Goal: Information Seeking & Learning: Learn about a topic

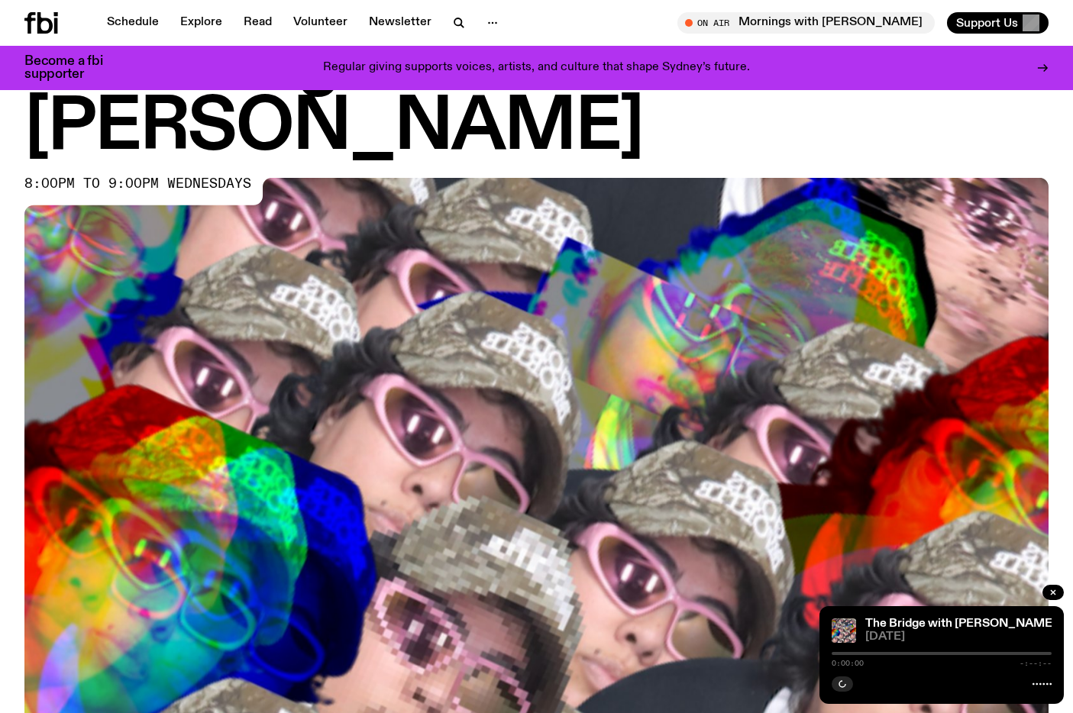
scroll to position [466, 0]
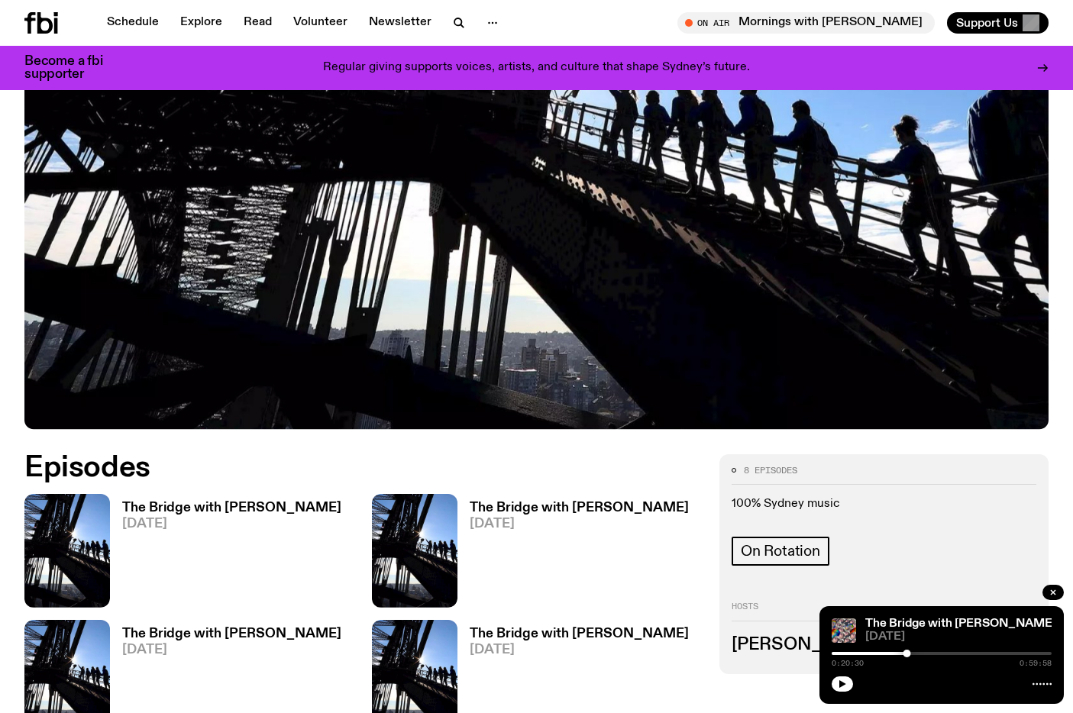
scroll to position [799, 0]
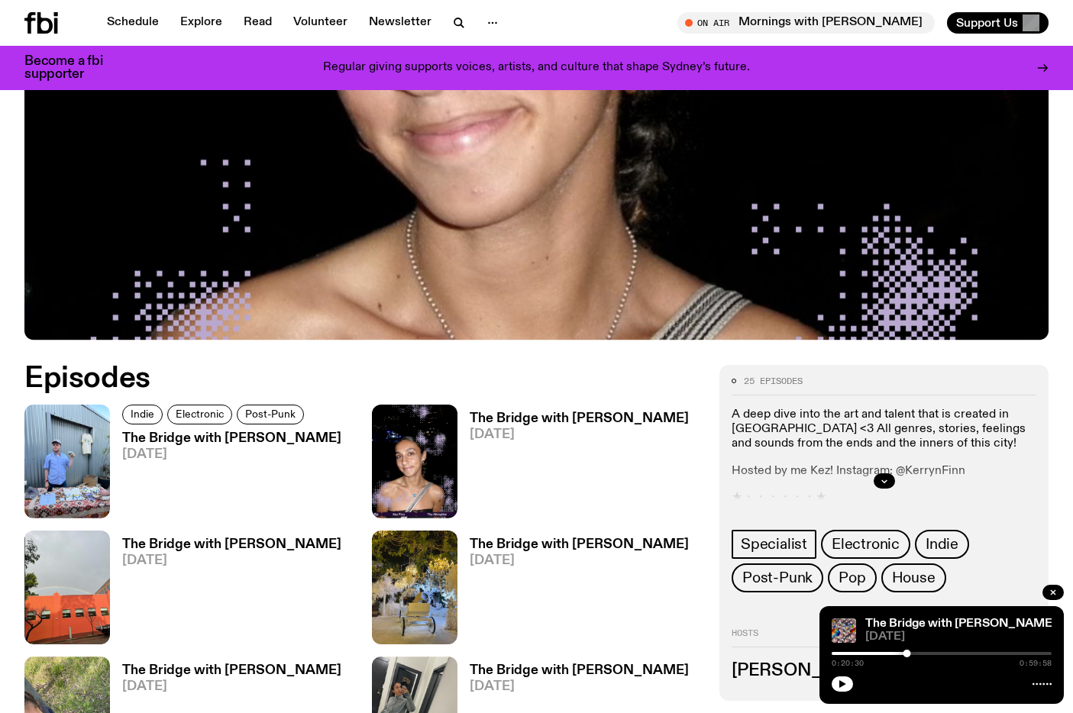
scroll to position [536, 0]
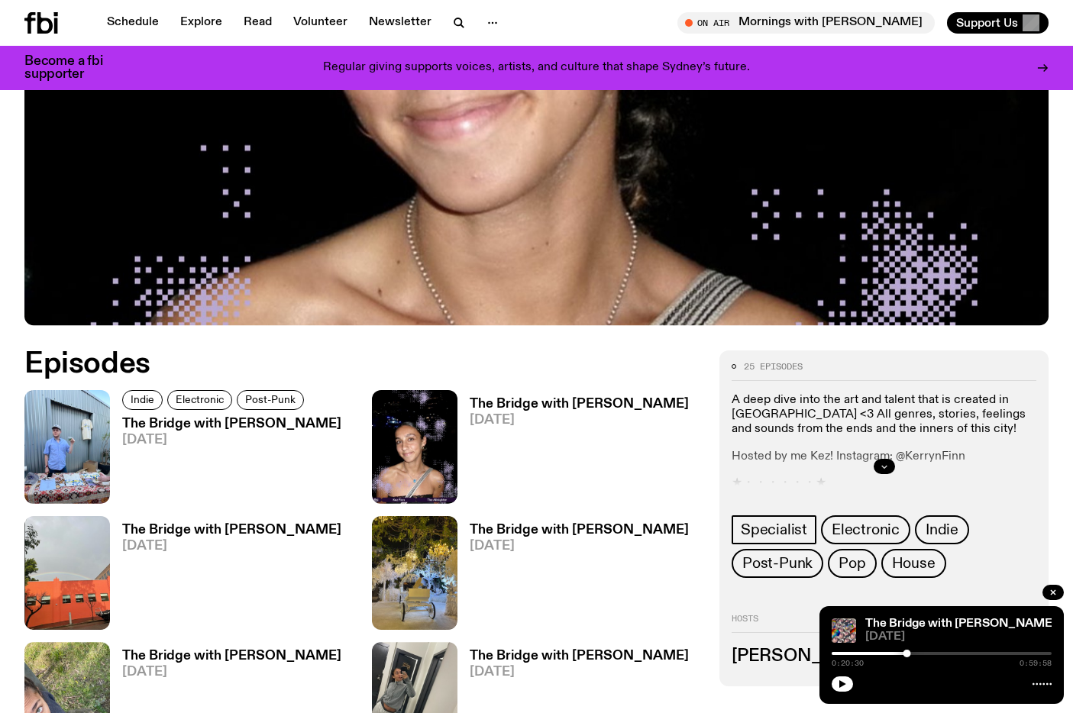
click at [882, 462] on icon "button" at bounding box center [884, 466] width 9 height 9
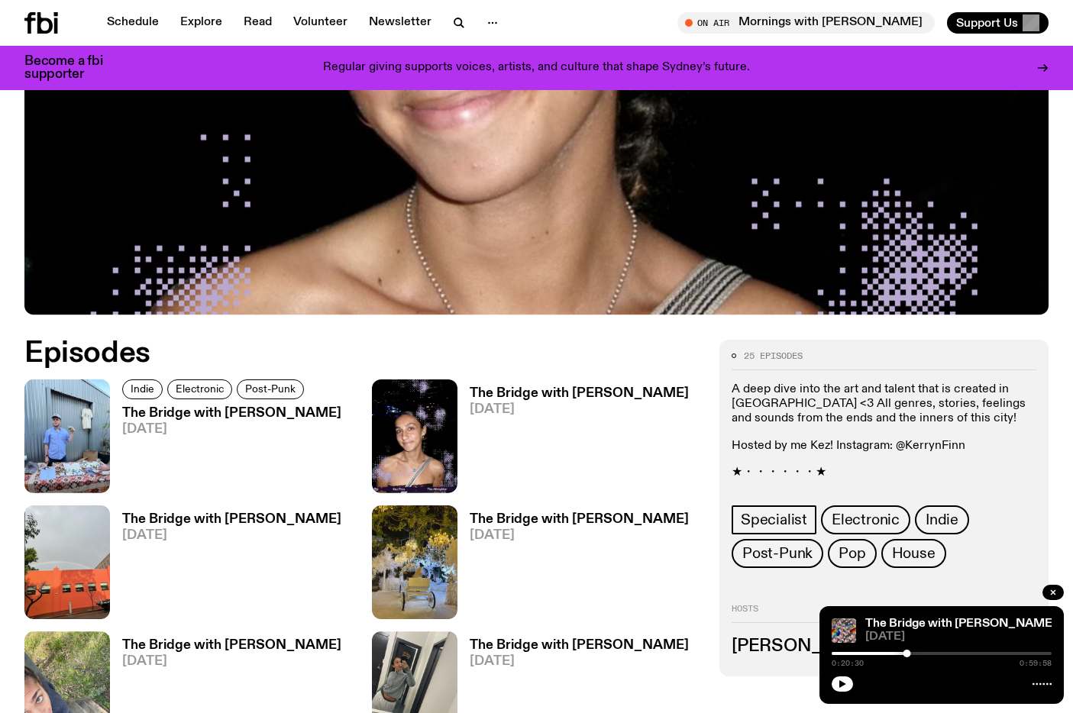
scroll to position [638, 0]
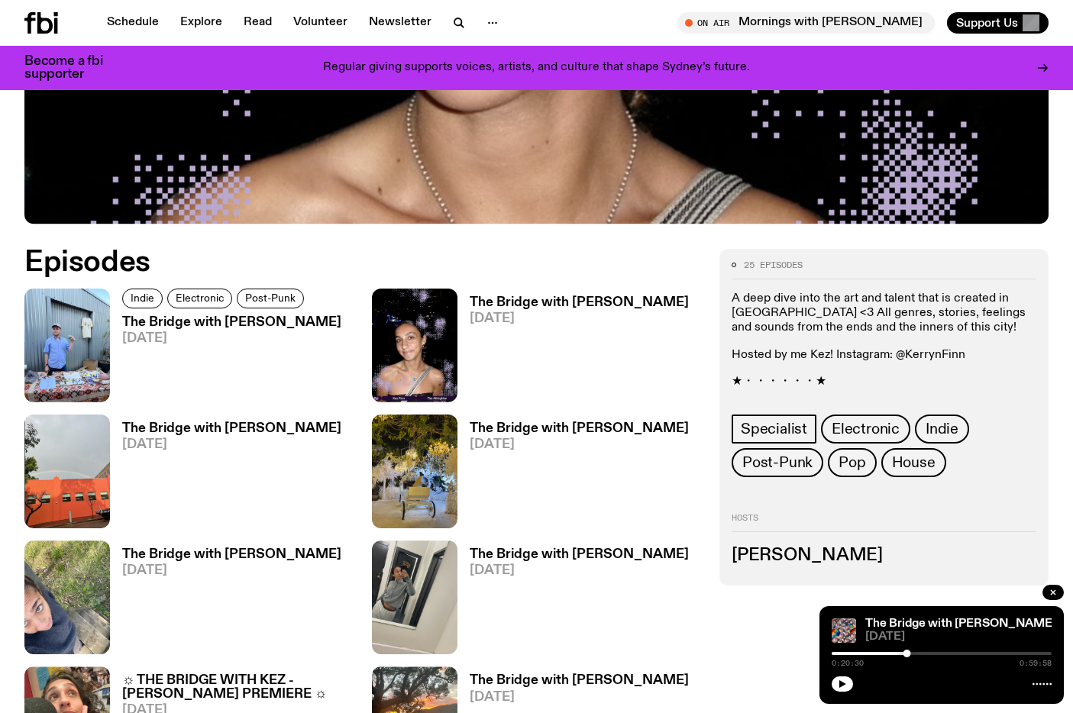
click at [139, 316] on h3 "The Bridge with Sam Lane" at bounding box center [231, 322] width 219 height 13
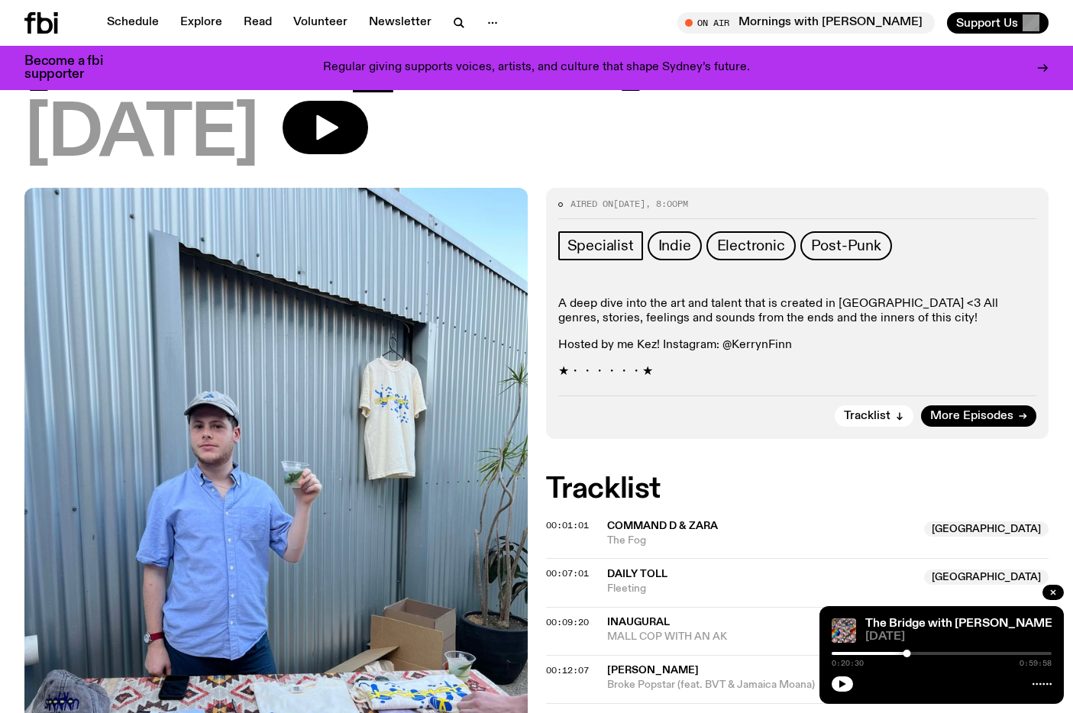
scroll to position [173, 0]
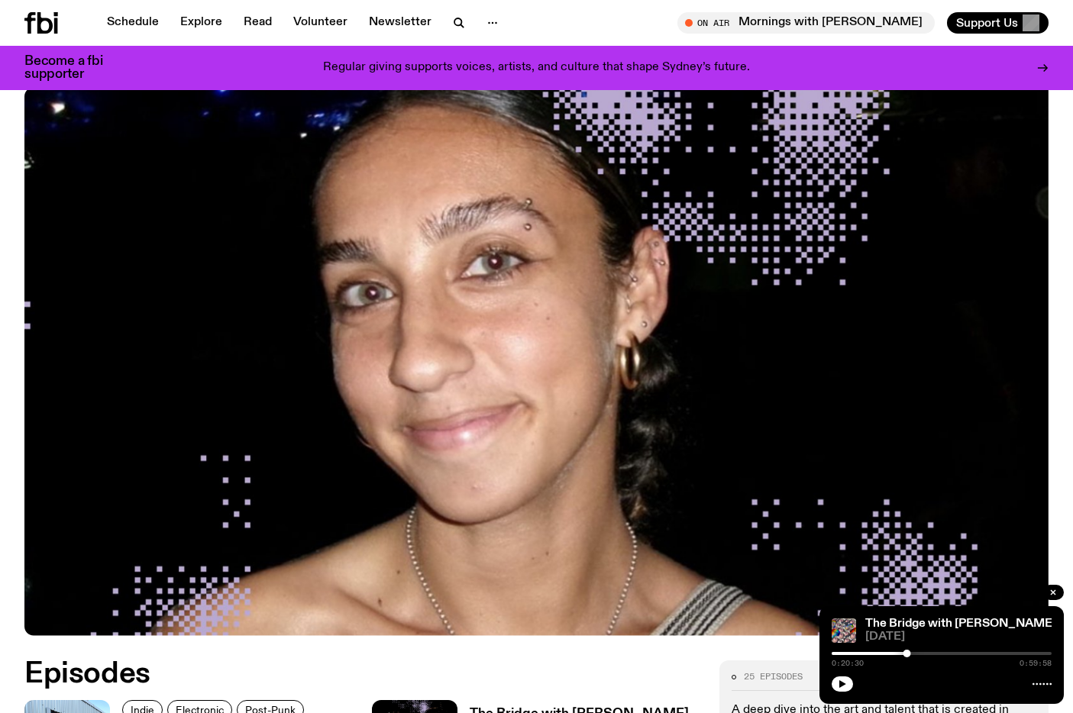
scroll to position [320, 0]
